Goal: Transaction & Acquisition: Purchase product/service

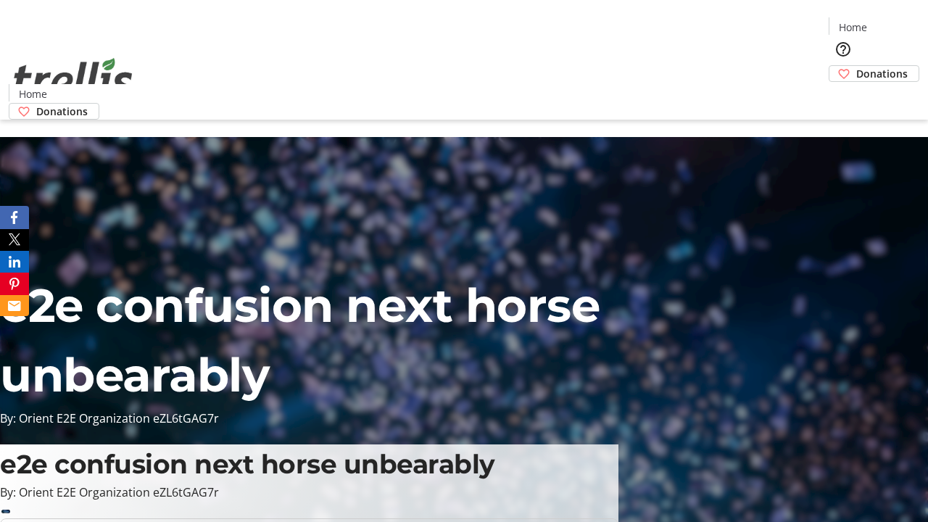
click at [856, 66] on span "Donations" at bounding box center [881, 73] width 51 height 15
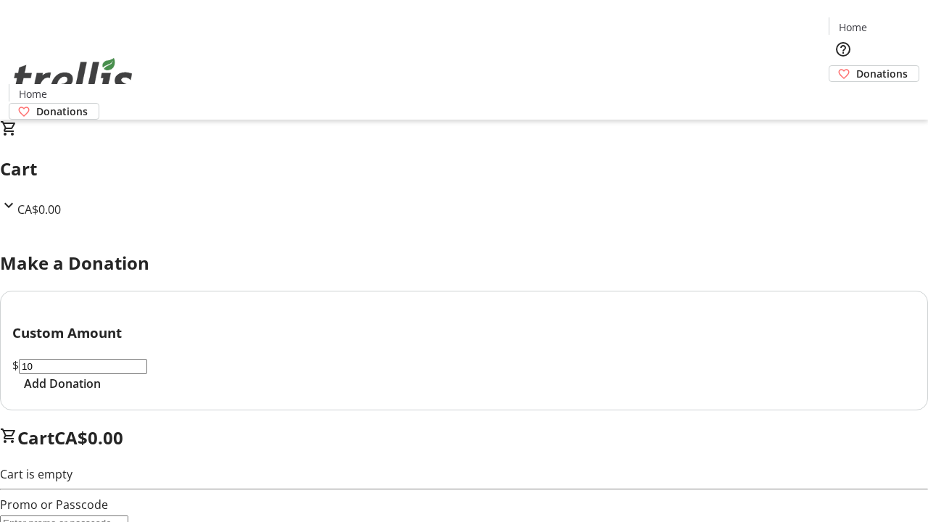
click at [101, 392] on span "Add Donation" at bounding box center [62, 383] width 77 height 17
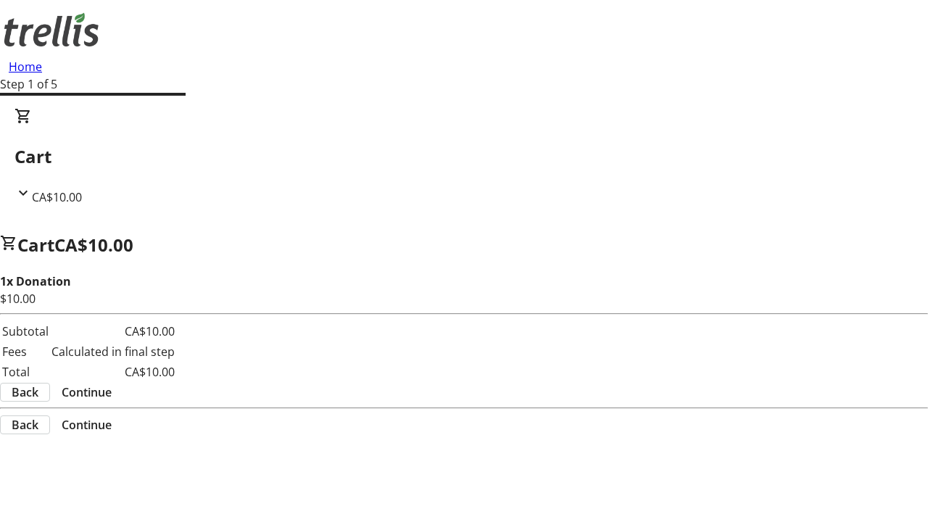
select select "CA"
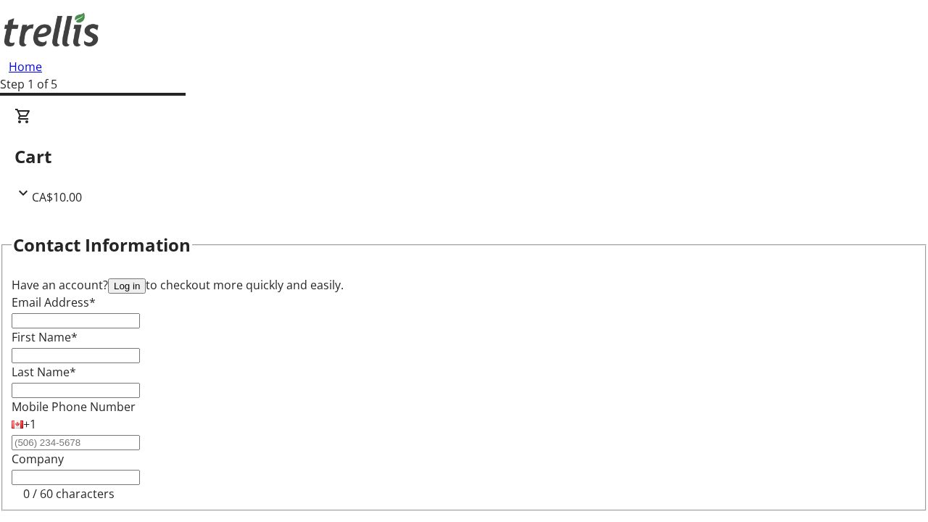
click at [146, 278] on button "Log in" at bounding box center [127, 285] width 38 height 15
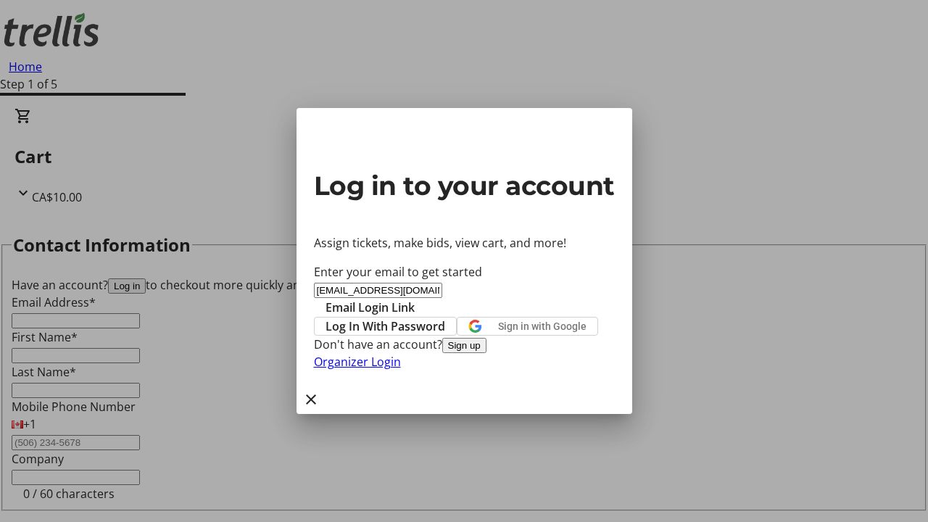
type input "[EMAIL_ADDRESS][DOMAIN_NAME]"
click at [415, 299] on span "Email Login Link" at bounding box center [369, 307] width 89 height 17
